Goal: Task Accomplishment & Management: Use online tool/utility

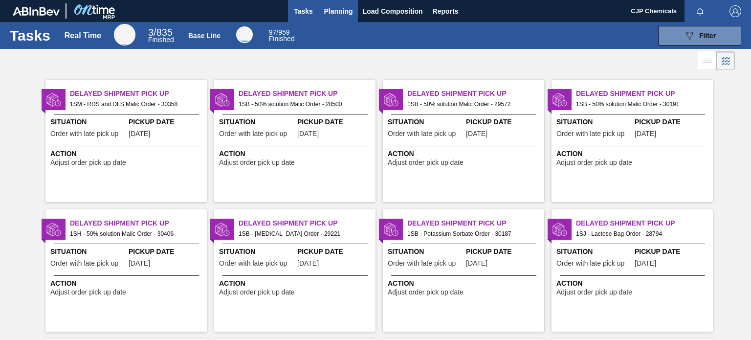
click at [340, 19] on button "Planning" at bounding box center [338, 11] width 39 height 22
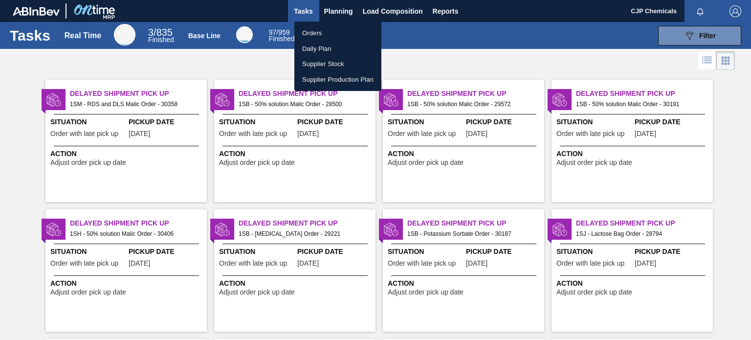
click at [322, 29] on li "Orders" at bounding box center [337, 33] width 87 height 16
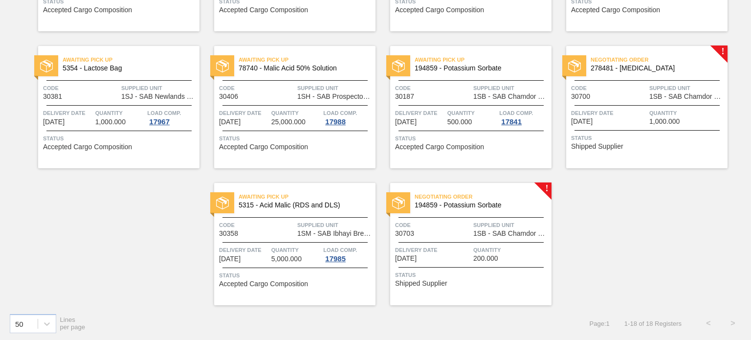
scroll to position [453, 0]
click at [635, 89] on span "Code" at bounding box center [609, 87] width 76 height 10
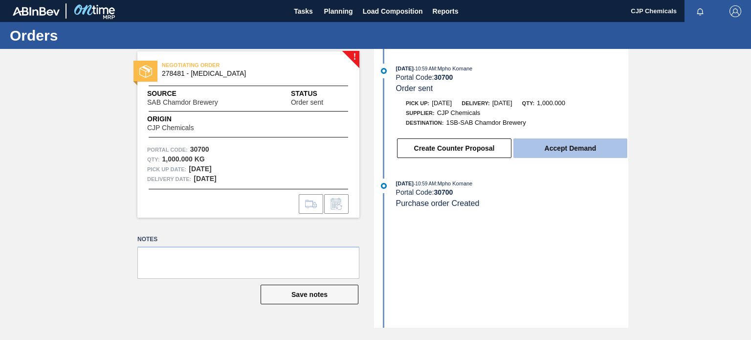
click at [545, 150] on button "Accept Demand" at bounding box center [570, 148] width 114 height 20
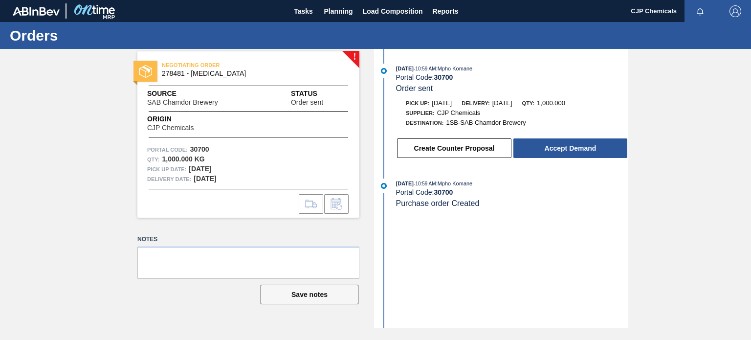
click at [158, 328] on div "Orders ! NEGOTIATING ORDER 278481 - Sodium Benzoate Source SAB Chamdor Brewery …" at bounding box center [375, 181] width 751 height 318
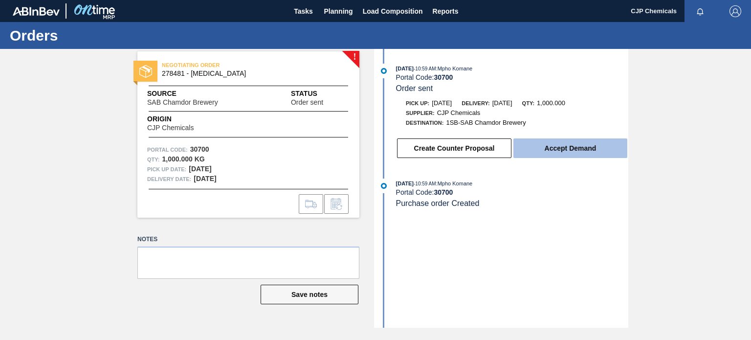
click at [563, 145] on button "Accept Demand" at bounding box center [570, 148] width 114 height 20
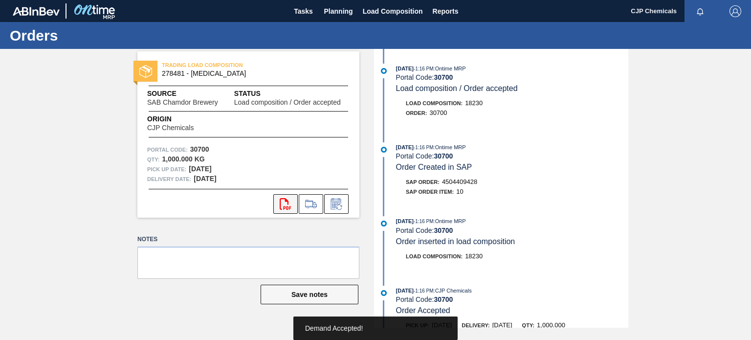
click at [282, 208] on icon "svg{fill:#ff0000}" at bounding box center [286, 204] width 12 height 12
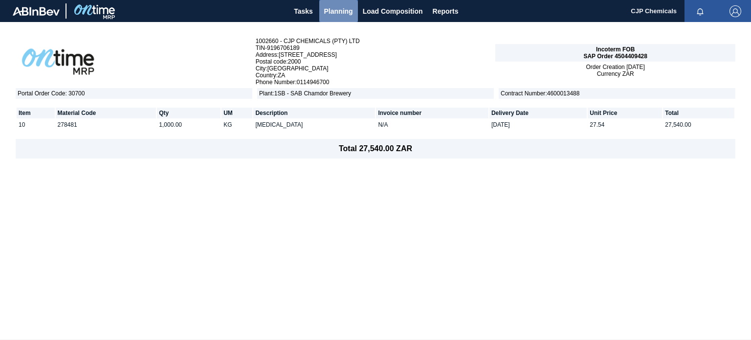
click at [337, 19] on button "Planning" at bounding box center [338, 11] width 39 height 22
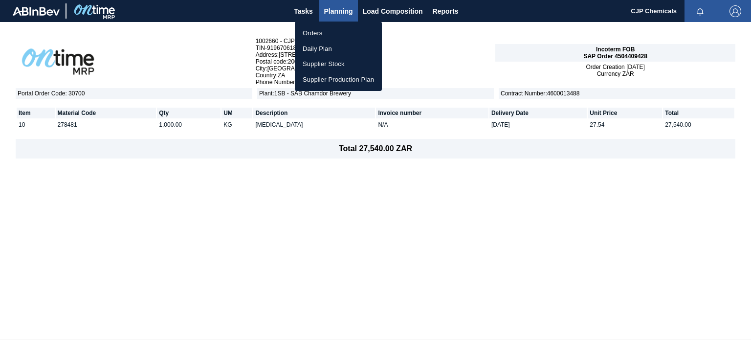
click at [318, 31] on li "Orders" at bounding box center [338, 33] width 87 height 16
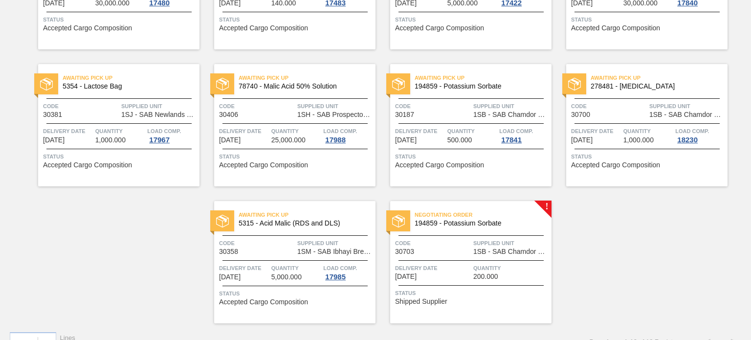
scroll to position [453, 0]
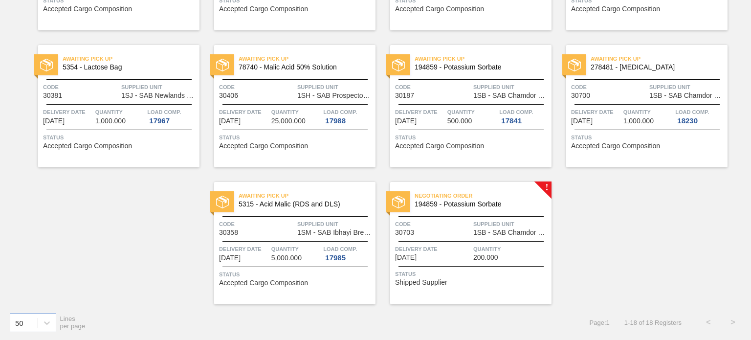
click at [503, 290] on div "Negotiating Order 194859 - Potassium Sorbate Code 30703 Supplied Unit 1SB - SAB…" at bounding box center [470, 243] width 161 height 122
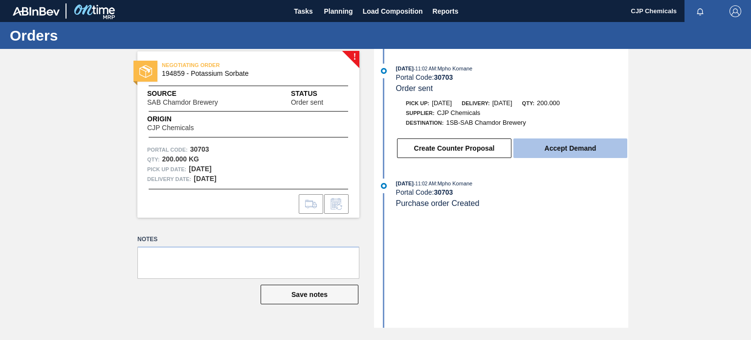
click at [569, 156] on button "Accept Demand" at bounding box center [570, 148] width 114 height 20
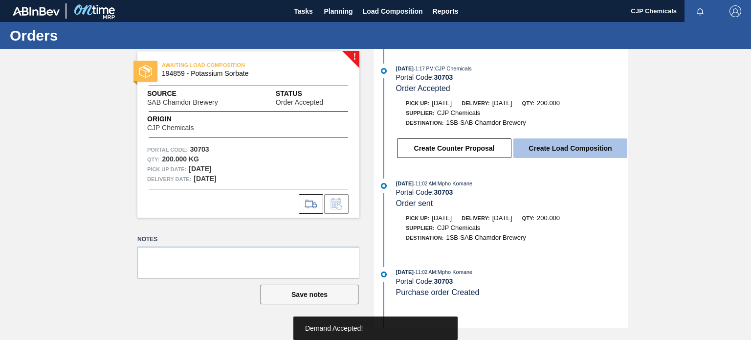
click at [567, 148] on button "Create Load Composition" at bounding box center [570, 148] width 114 height 20
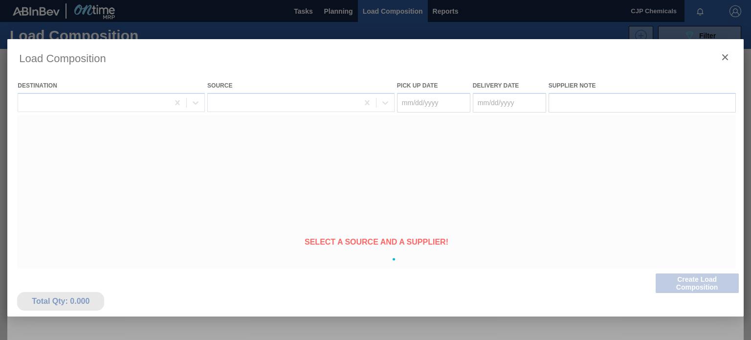
type Date "08/27/2025"
type Date "[DATE]"
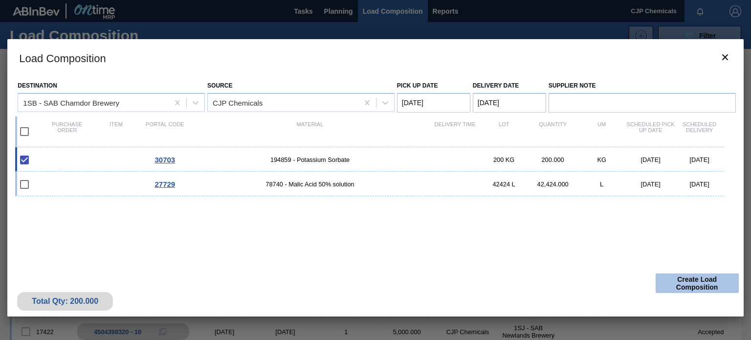
click at [680, 287] on button "Create Load Composition" at bounding box center [696, 283] width 83 height 20
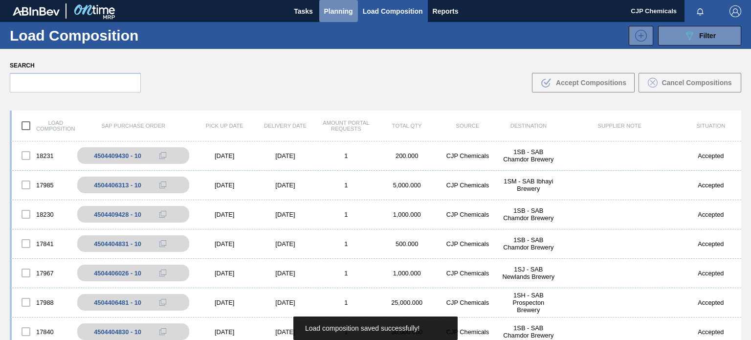
click at [336, 9] on span "Planning" at bounding box center [338, 11] width 29 height 12
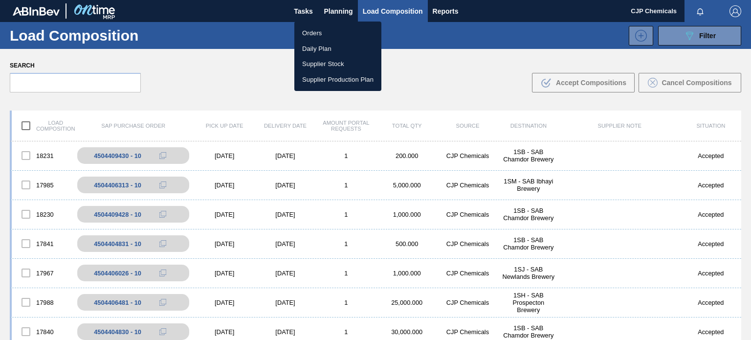
click at [321, 32] on li "Orders" at bounding box center [337, 33] width 87 height 16
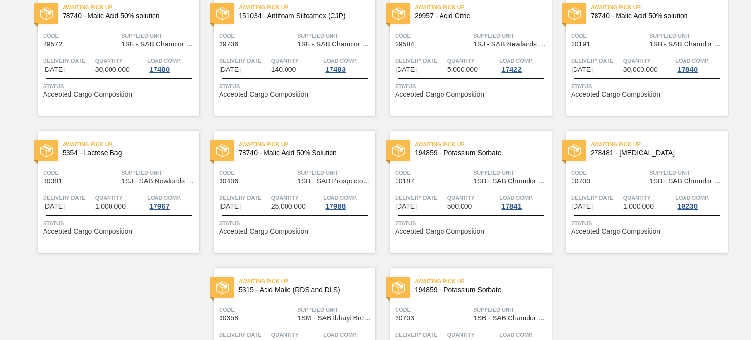
scroll to position [453, 0]
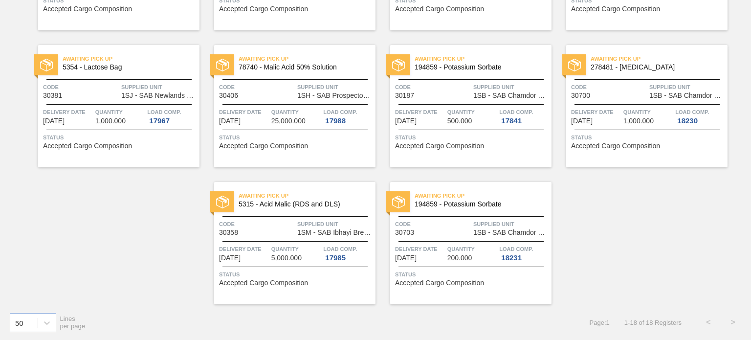
click at [499, 293] on div "Awaiting Pick Up 194859 - Potassium Sorbate Code 30703 Supplied Unit 1SB - SAB …" at bounding box center [470, 243] width 161 height 122
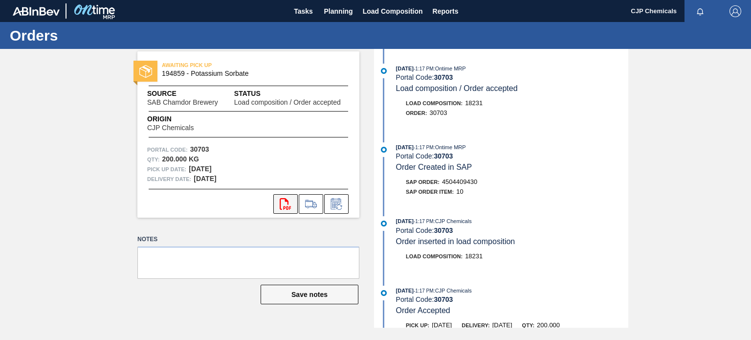
click at [280, 208] on icon at bounding box center [285, 204] width 11 height 12
